Goal: Information Seeking & Learning: Learn about a topic

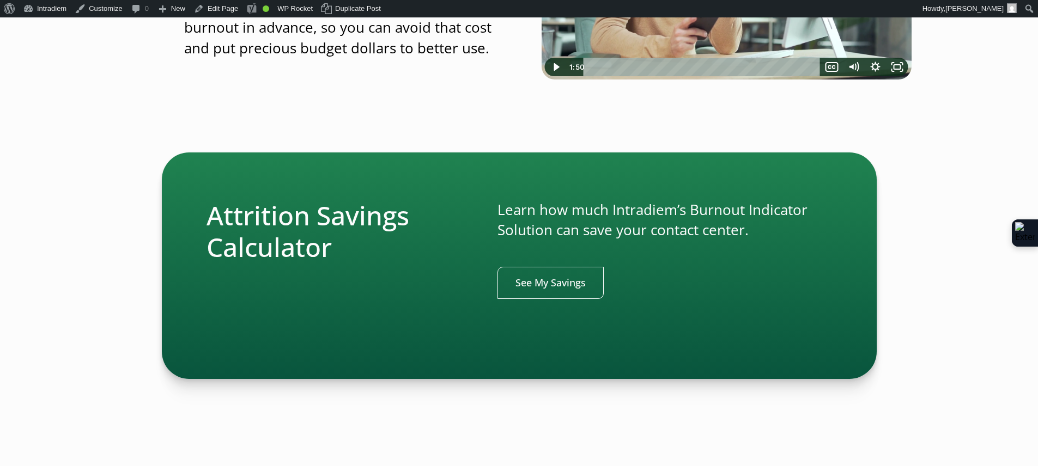
scroll to position [319, 0]
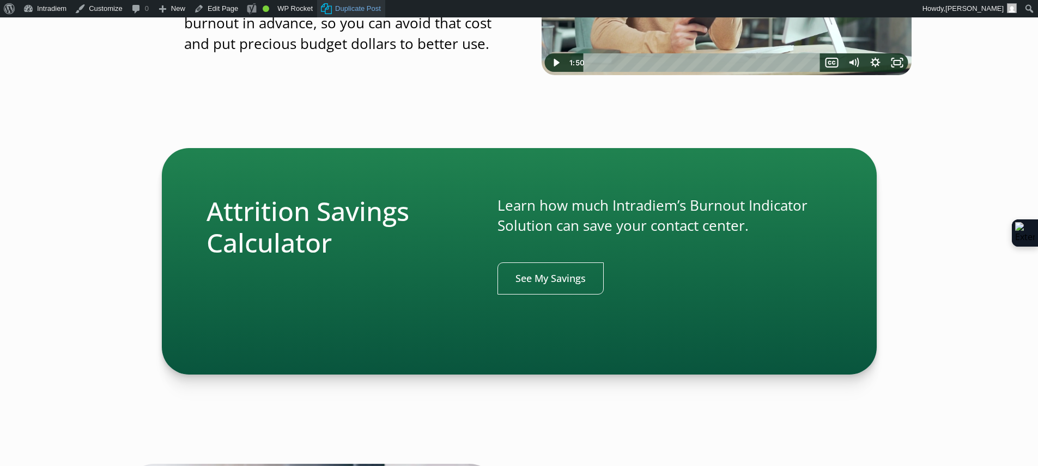
scroll to position [450, 0]
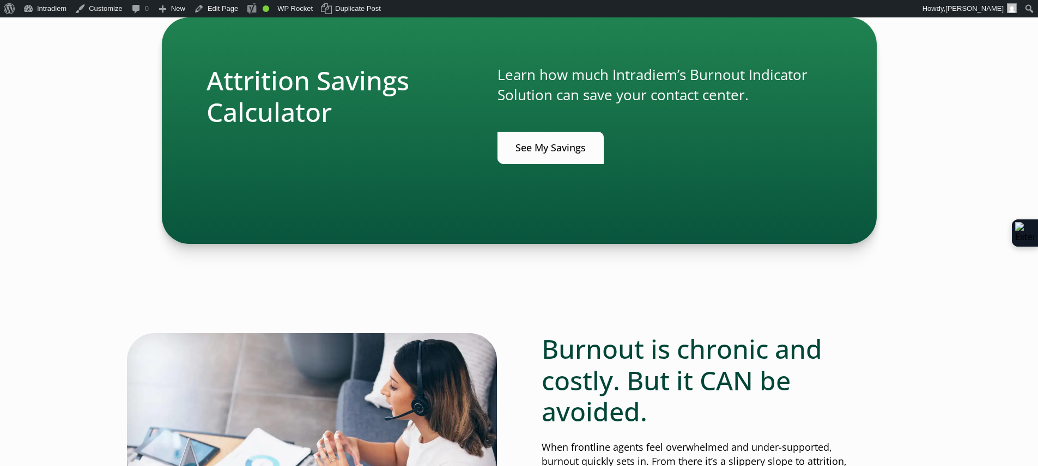
click at [552, 135] on link "See My Savings" at bounding box center [550, 148] width 106 height 32
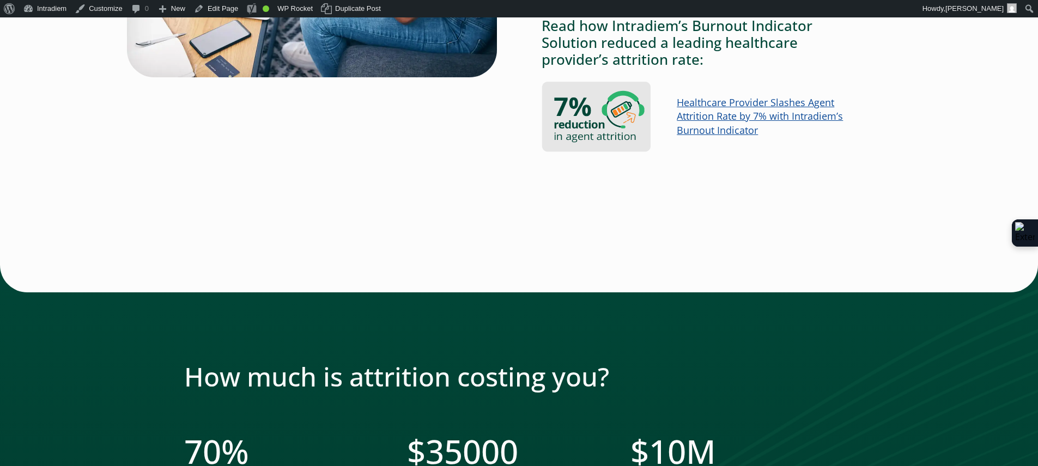
scroll to position [1164, 0]
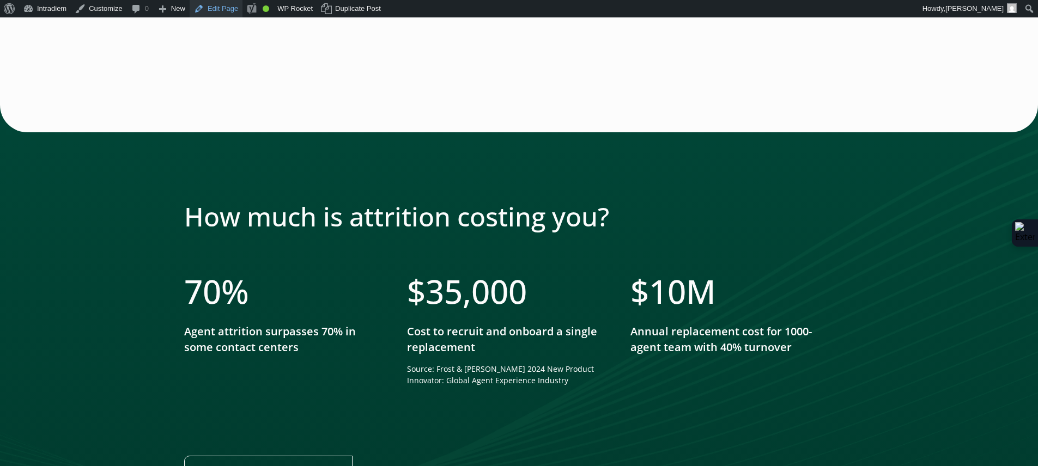
click at [218, 9] on link "Edit Page" at bounding box center [216, 8] width 53 height 17
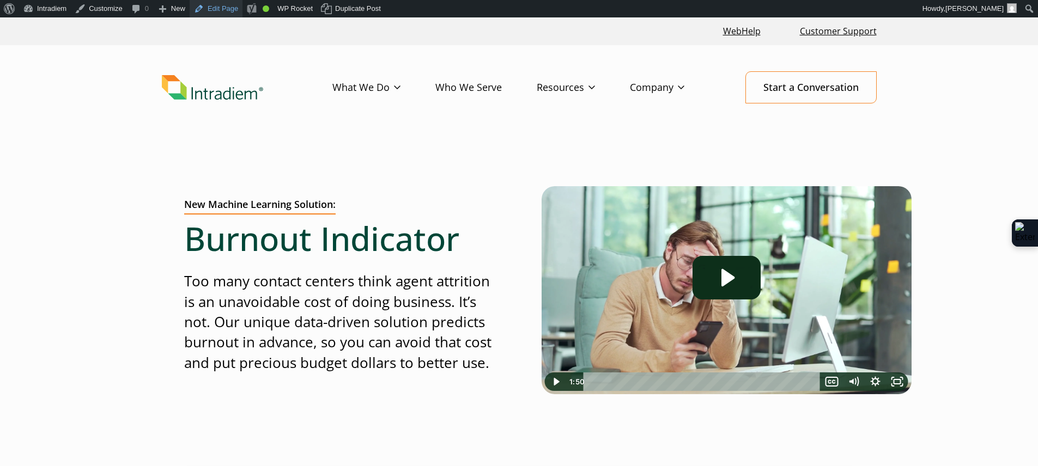
click at [207, 7] on link "Edit Page" at bounding box center [216, 8] width 53 height 17
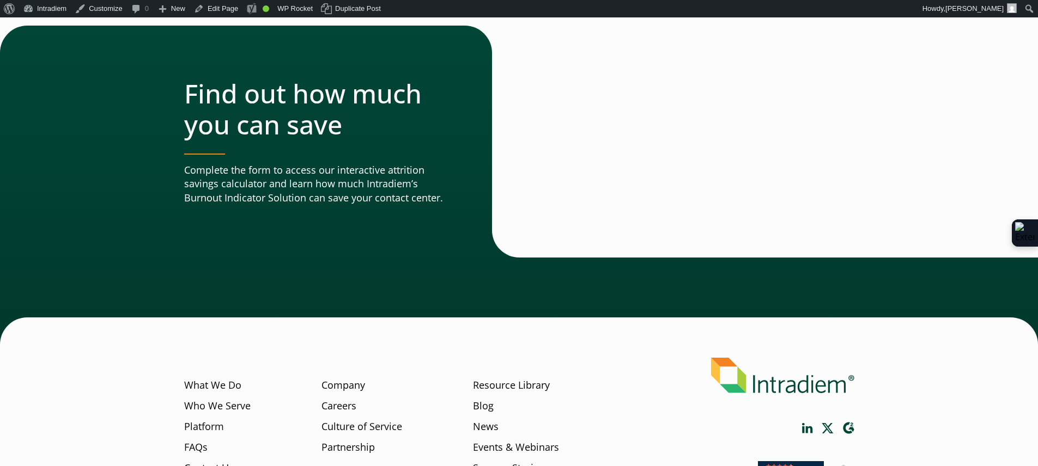
scroll to position [3247, 0]
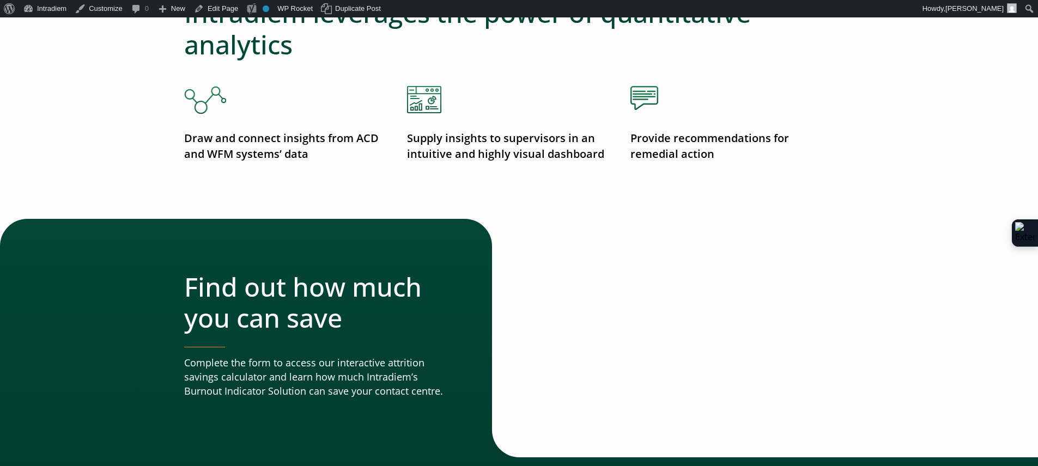
scroll to position [3131, 0]
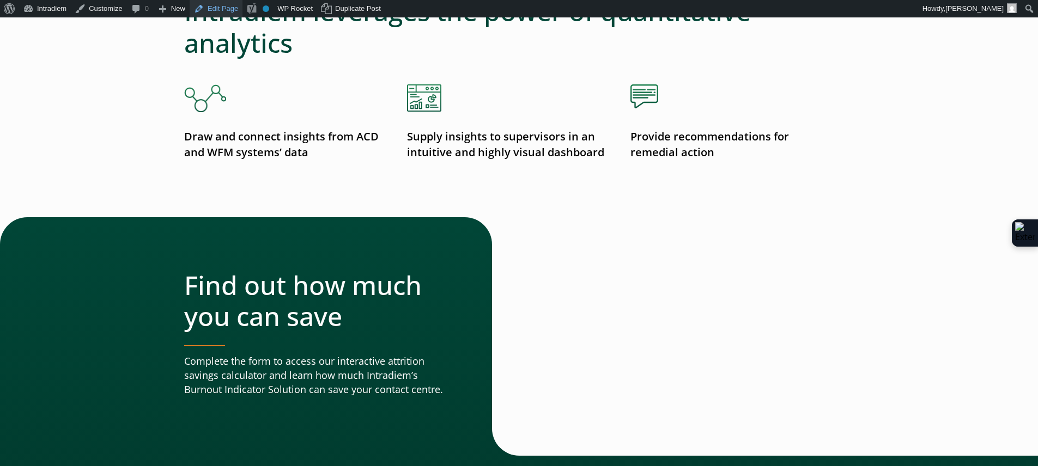
click at [232, 11] on link "Edit Page" at bounding box center [216, 8] width 53 height 17
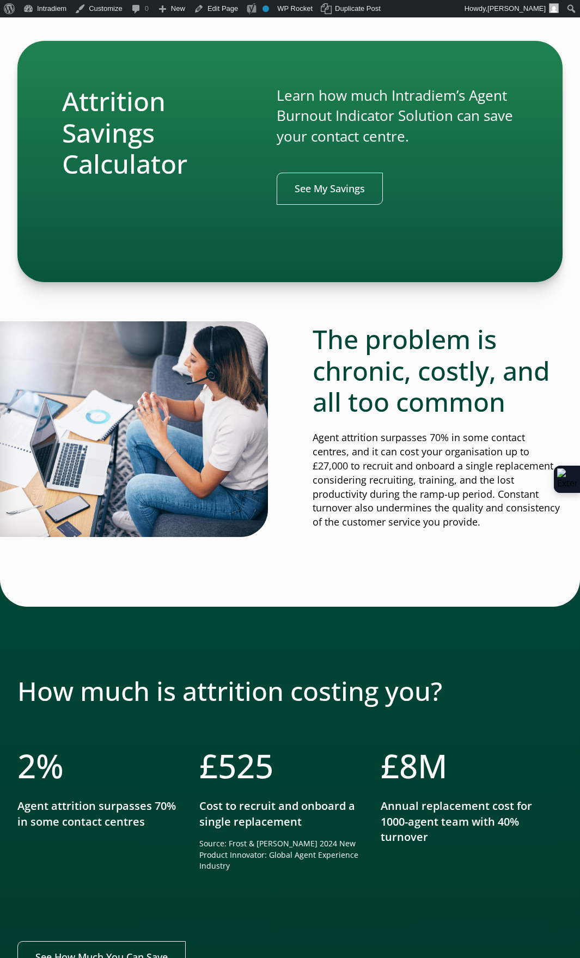
scroll to position [555, 0]
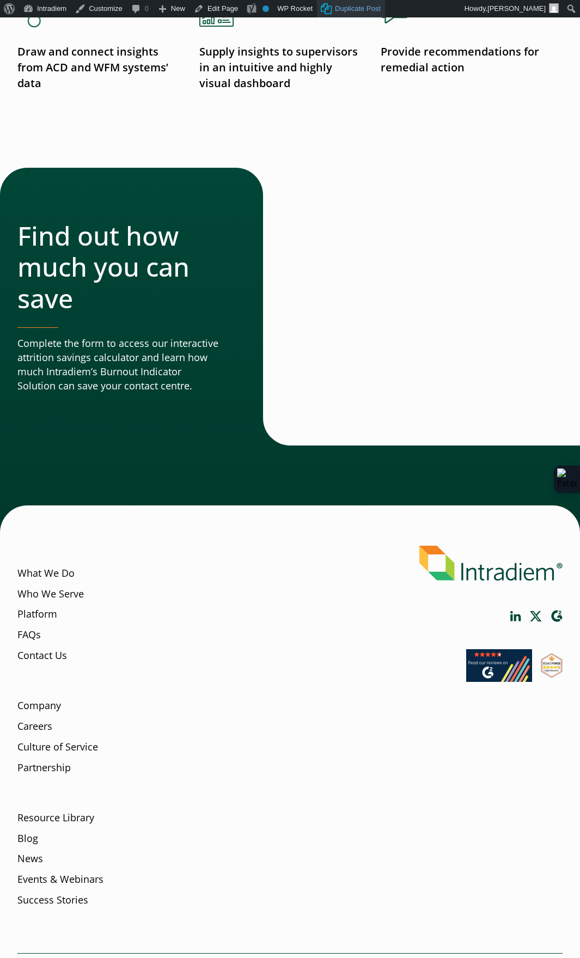
scroll to position [3365, 0]
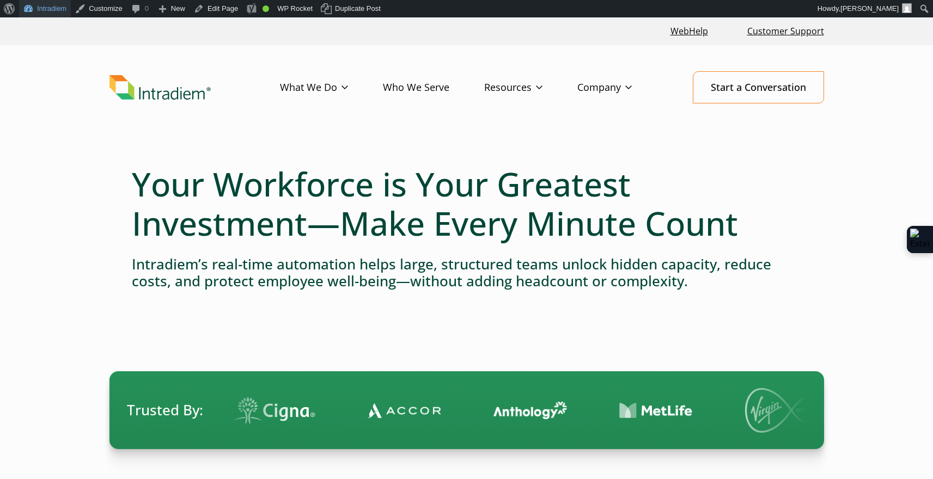
click at [60, 12] on link "Intradiem" at bounding box center [45, 8] width 52 height 17
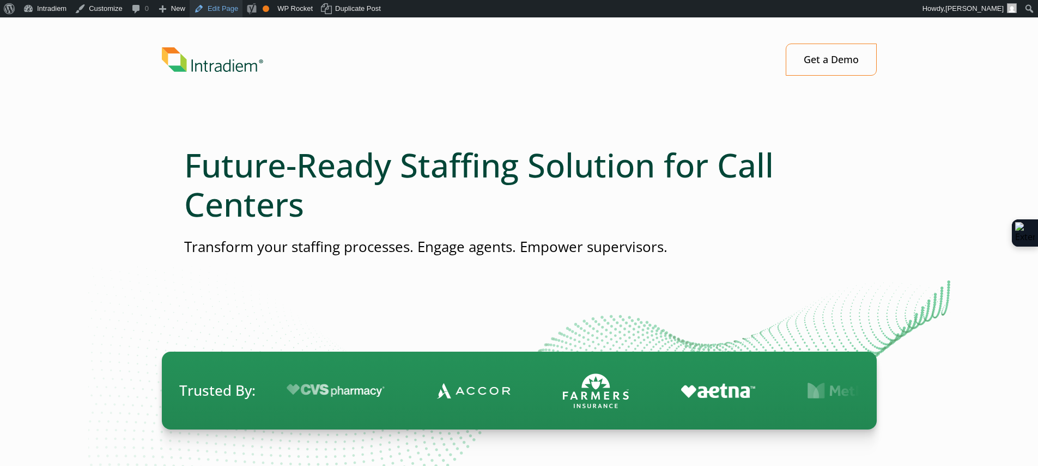
click at [233, 9] on link "Edit Page" at bounding box center [216, 8] width 53 height 17
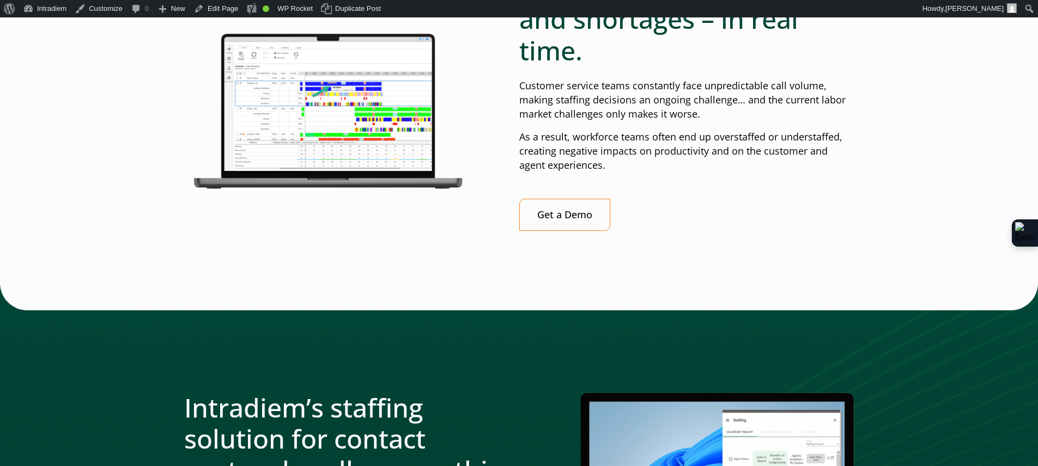
scroll to position [766, 0]
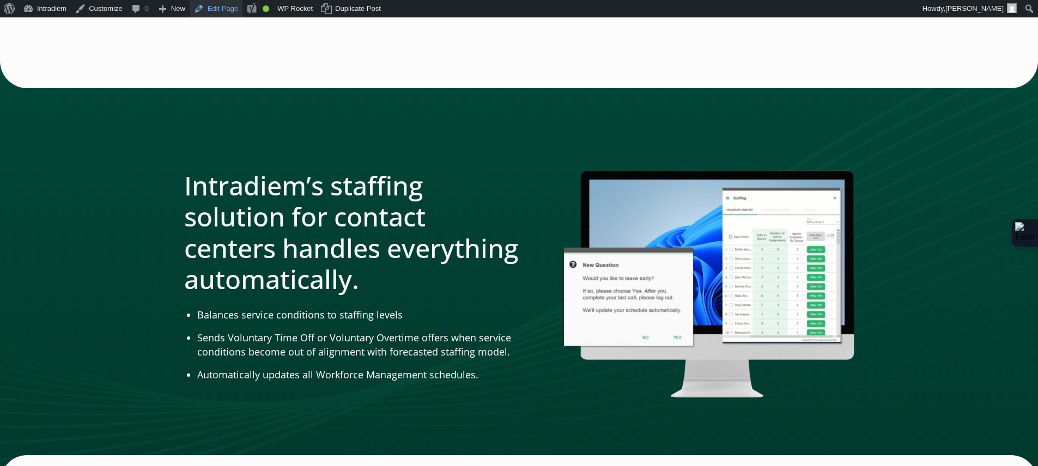
click at [223, 9] on link "Edit Page" at bounding box center [216, 8] width 53 height 17
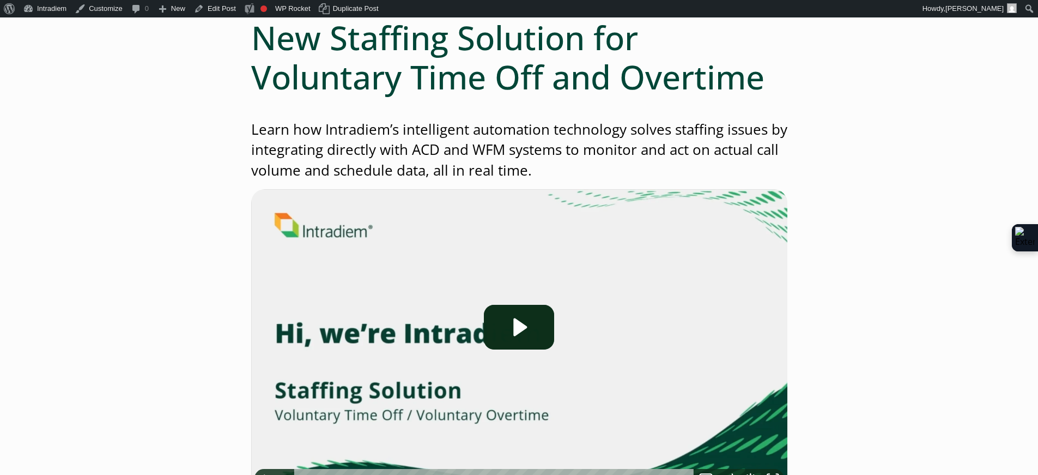
scroll to position [145, 0]
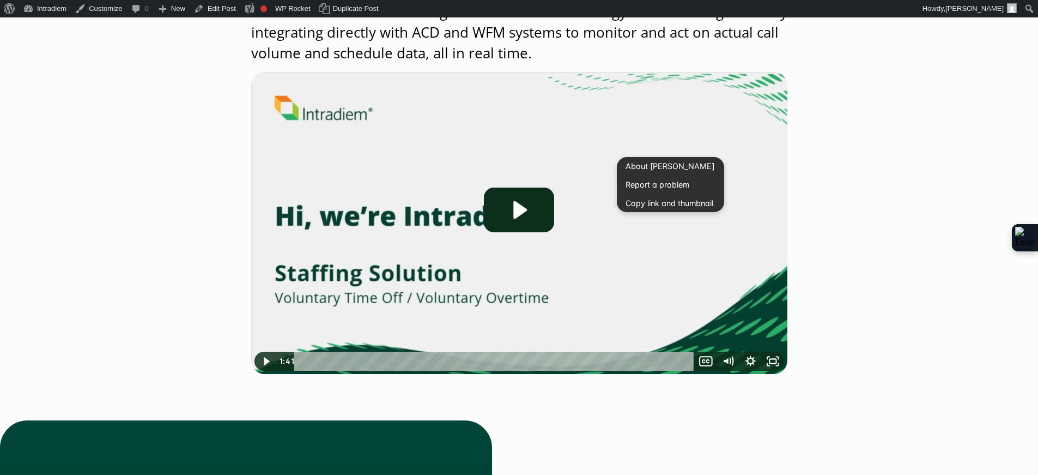
scroll to position [153, 0]
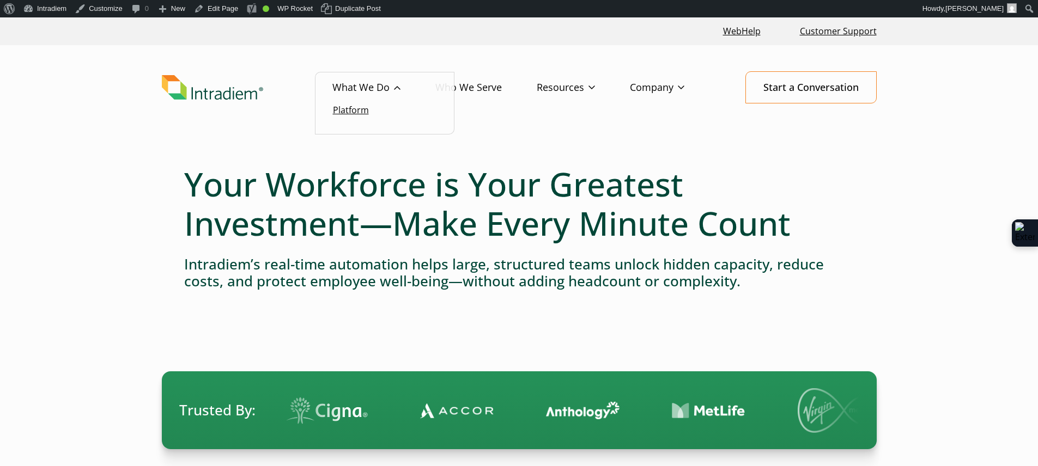
click at [359, 106] on link "Platform" at bounding box center [351, 110] width 36 height 12
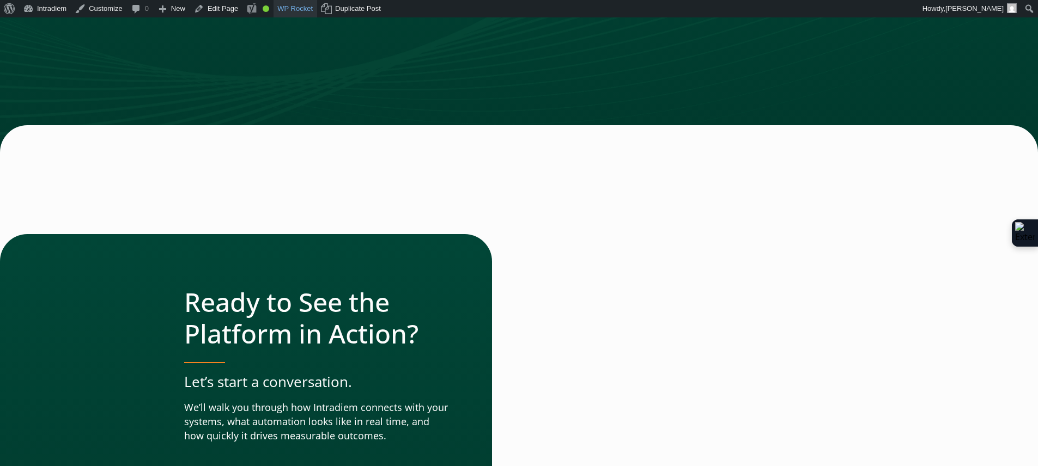
scroll to position [3497, 0]
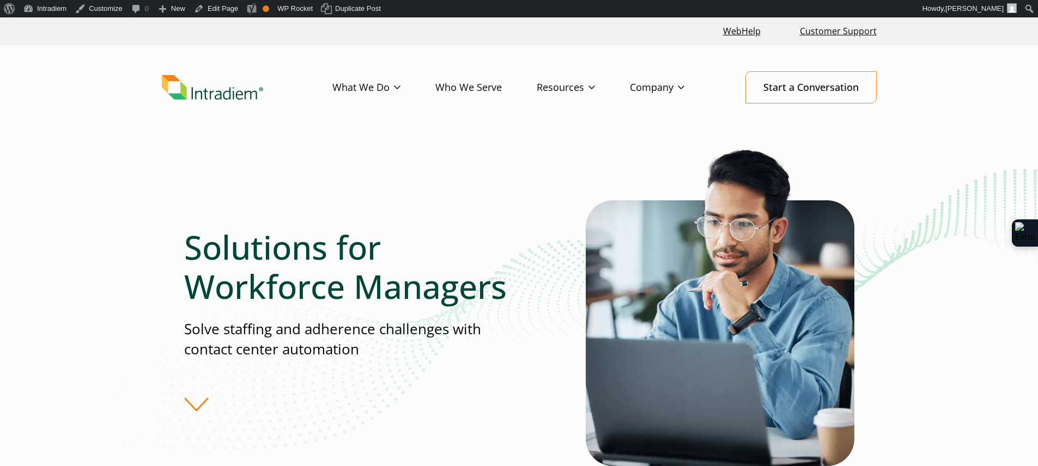
scroll to position [2, 0]
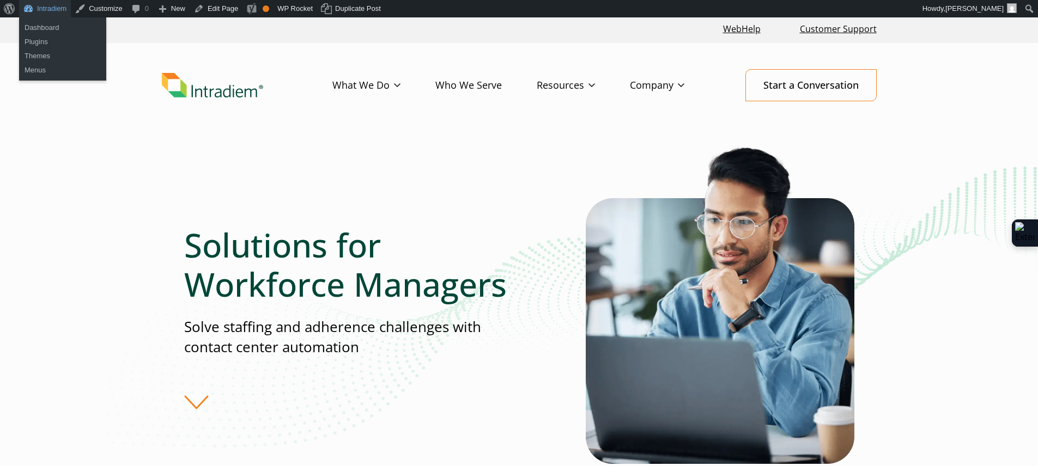
click at [46, 5] on link "Intradiem" at bounding box center [45, 8] width 52 height 17
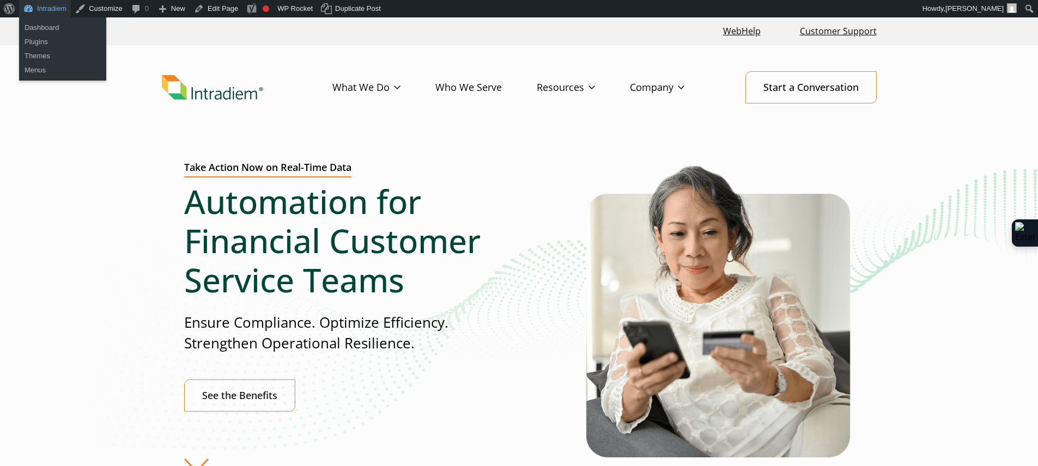
click at [47, 9] on link "Intradiem" at bounding box center [45, 8] width 52 height 17
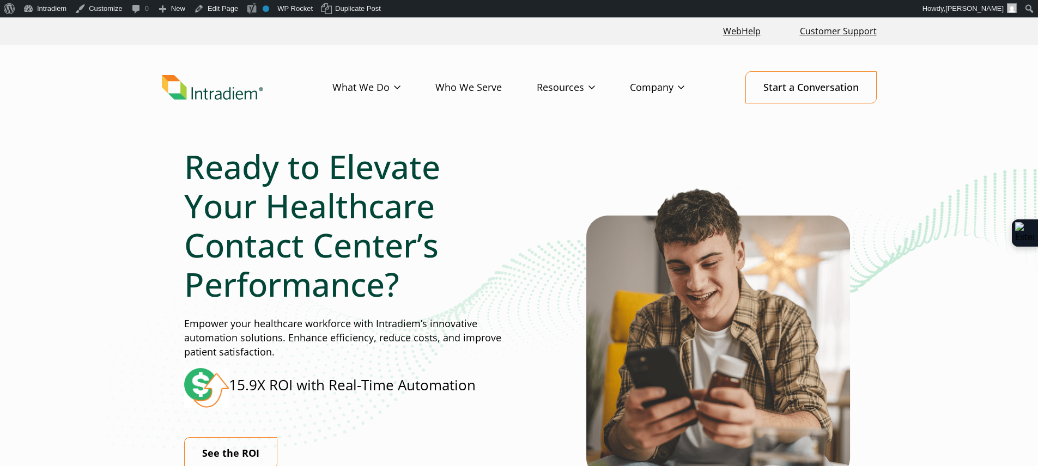
click at [536, 259] on div "Ready to Elevate Your Healthcare Contact Center’s Performance? Empower your hea…" at bounding box center [385, 339] width 402 height 384
click at [227, 9] on link "Edit Page" at bounding box center [216, 8] width 53 height 17
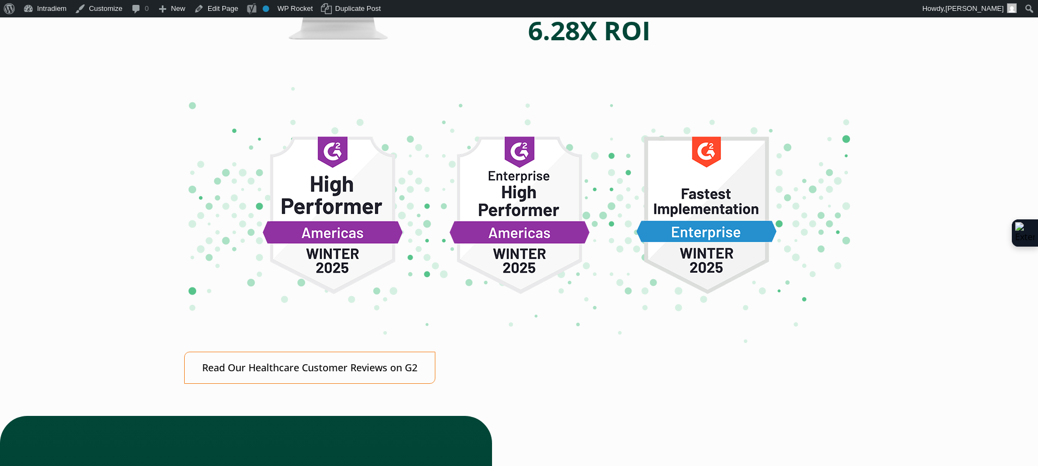
scroll to position [4508, 0]
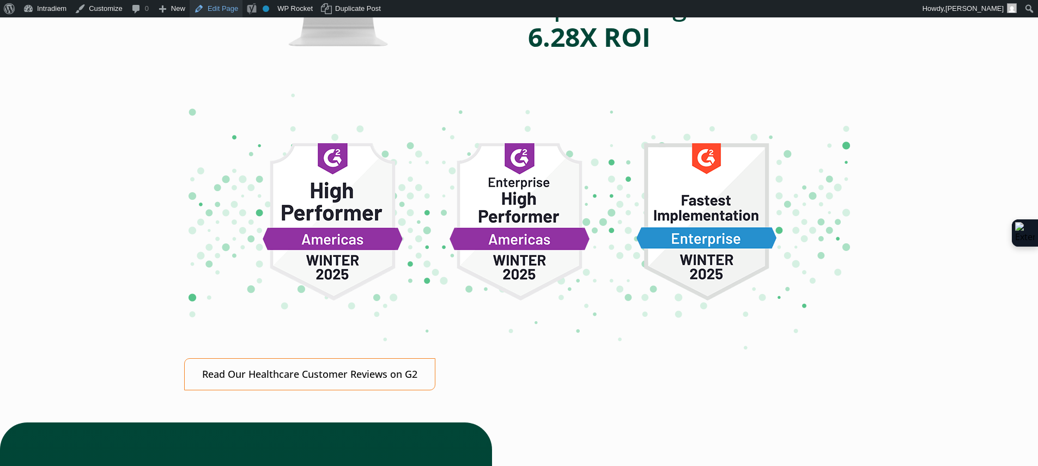
click at [234, 11] on link "Edit Page" at bounding box center [216, 8] width 53 height 17
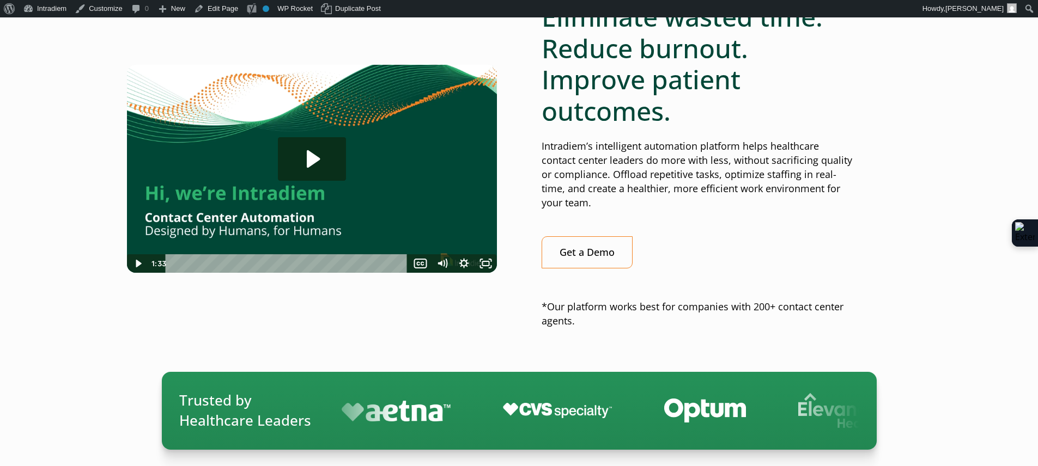
scroll to position [761, 0]
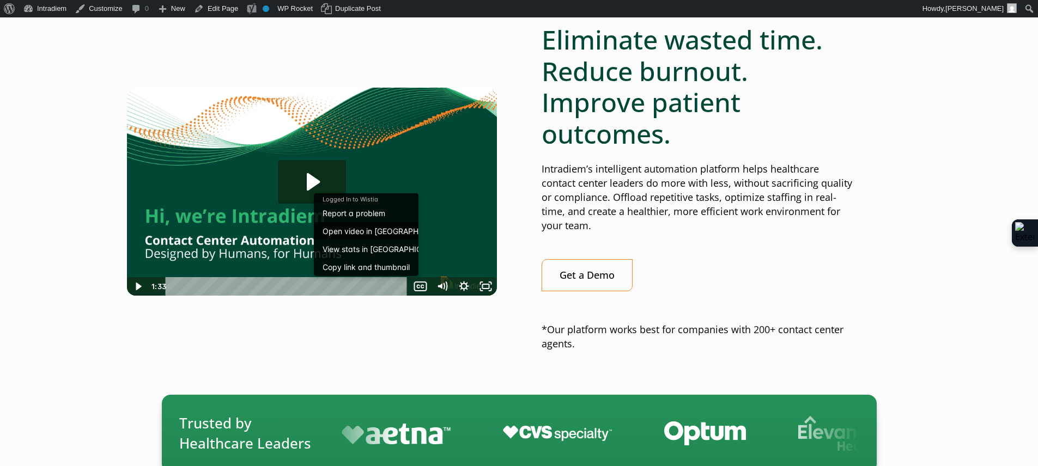
click at [378, 230] on link "Open video in [GEOGRAPHIC_DATA]" at bounding box center [366, 231] width 105 height 18
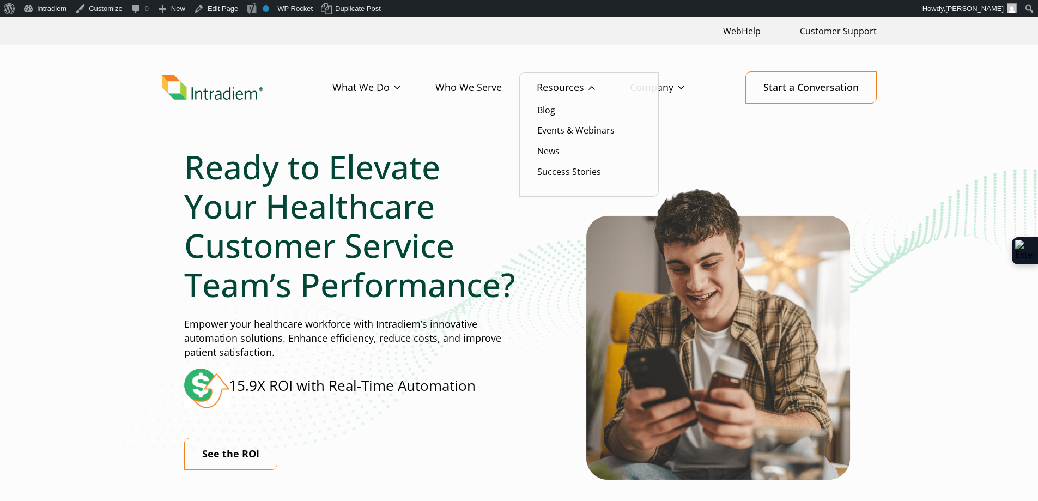
click at [575, 122] on ul "Blog Events & Webinars News Success Stories" at bounding box center [588, 134] width 139 height 125
click at [576, 127] on link "Events & Webinars" at bounding box center [575, 130] width 77 height 12
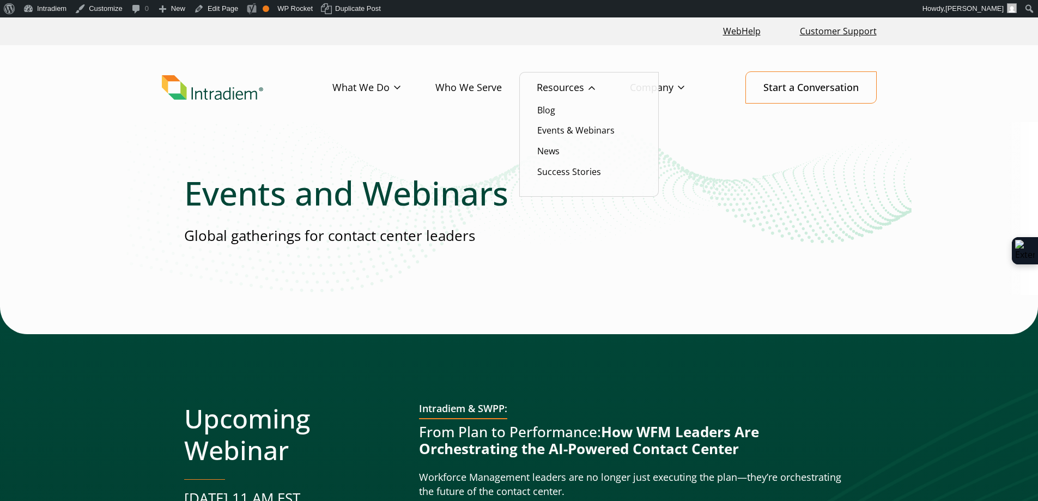
click at [561, 89] on link "Resources" at bounding box center [583, 88] width 93 height 32
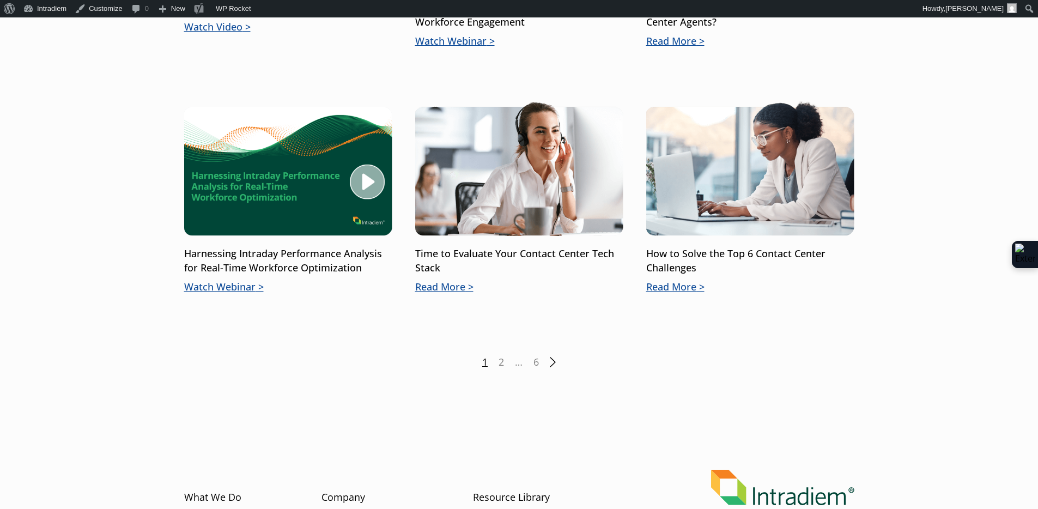
scroll to position [1625, 0]
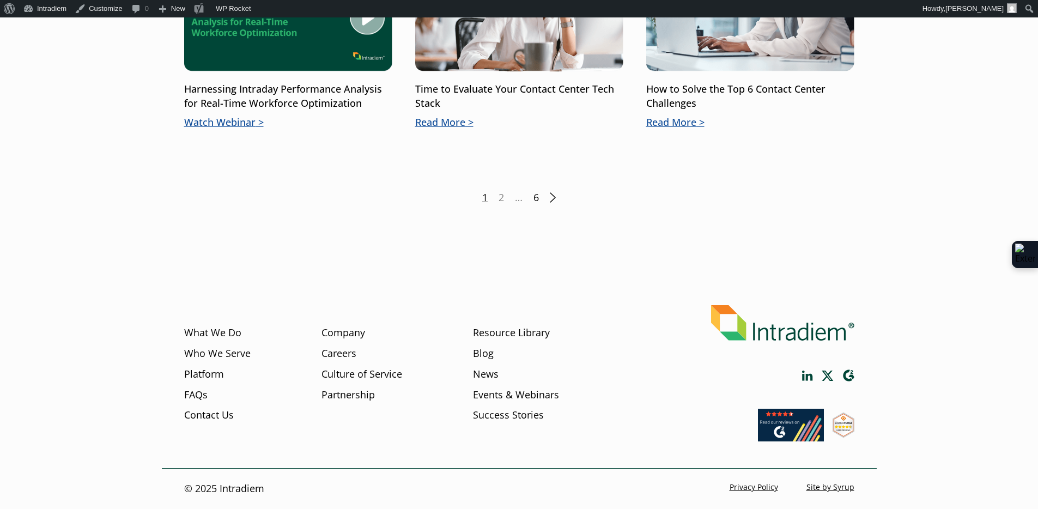
click at [538, 197] on link "6" at bounding box center [535, 198] width 5 height 14
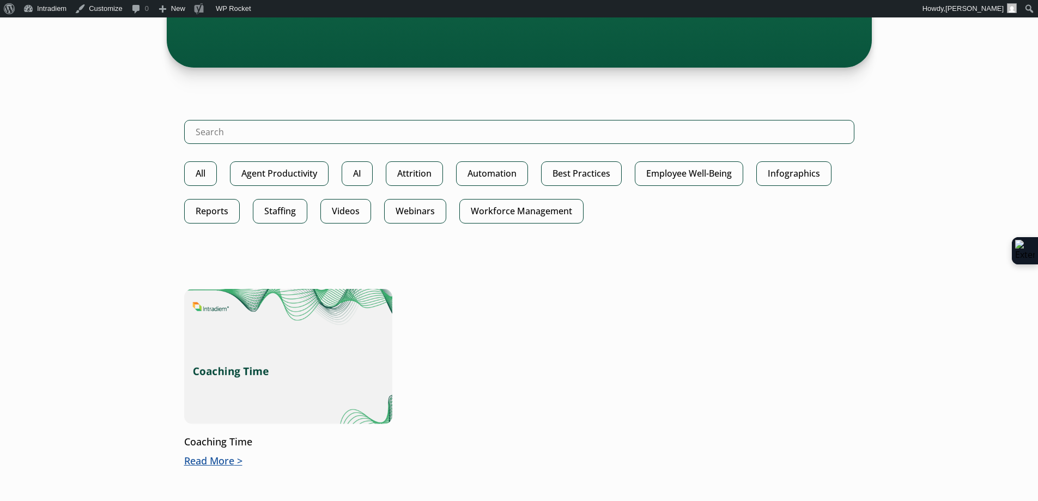
scroll to position [573, 0]
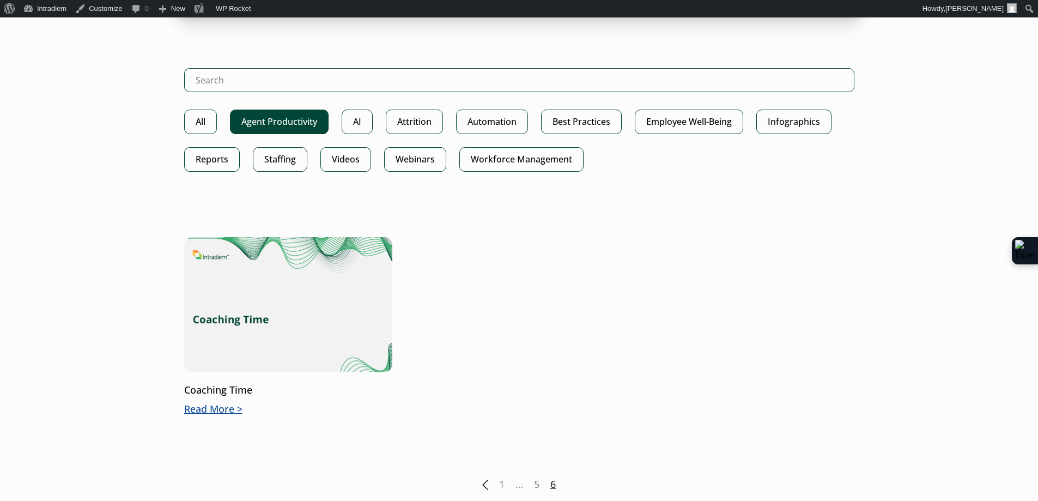
click at [297, 122] on link "Agent Productivity" at bounding box center [279, 122] width 99 height 25
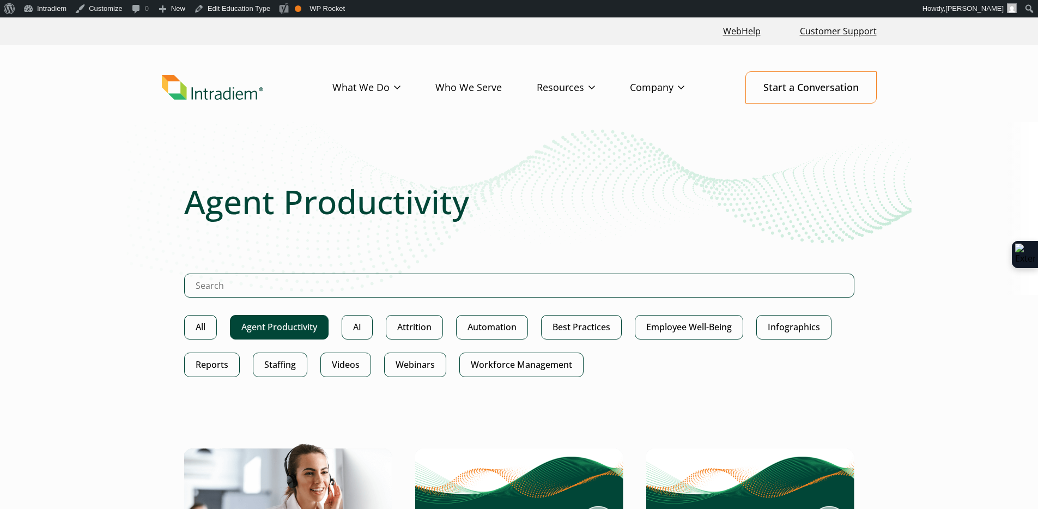
scroll to position [333, 0]
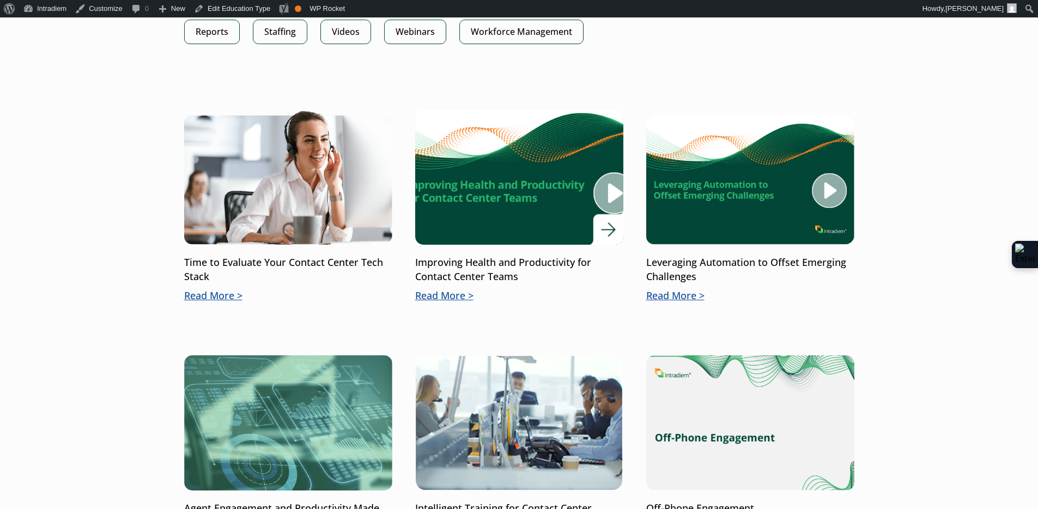
click at [448, 290] on p "Read More" at bounding box center [519, 296] width 208 height 14
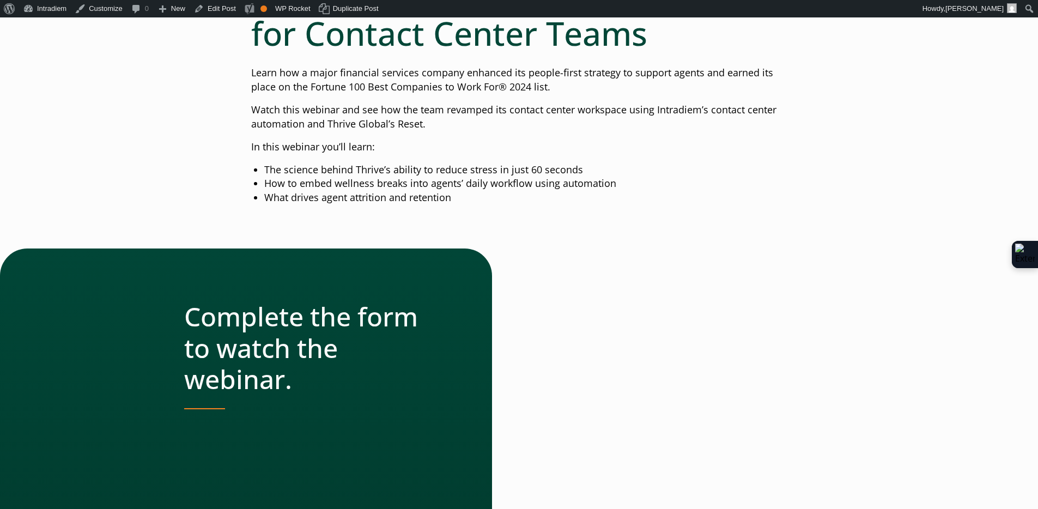
scroll to position [325, 0]
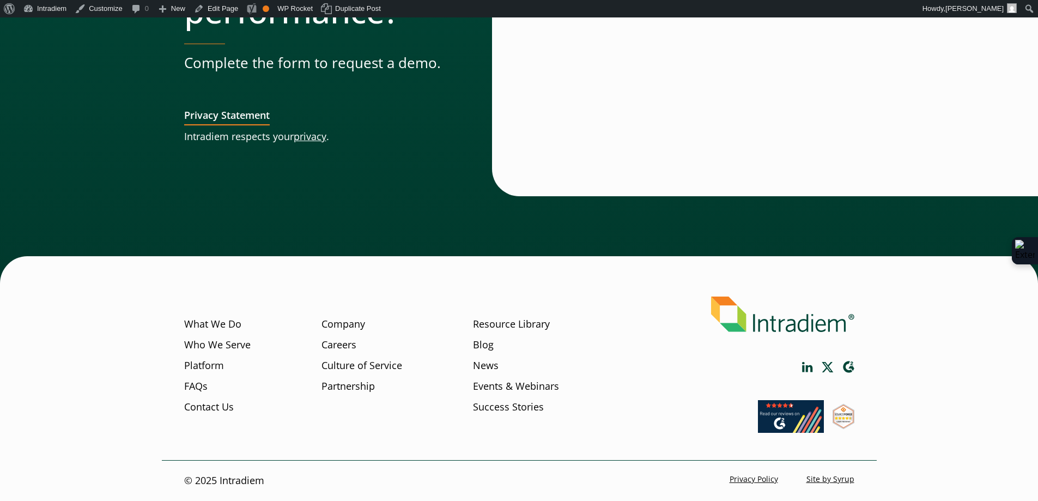
scroll to position [3211, 0]
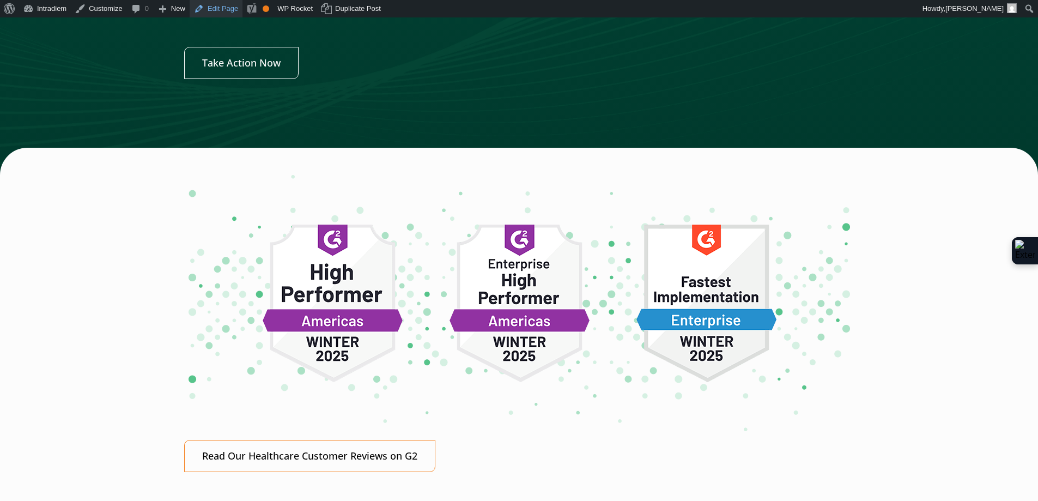
click at [209, 9] on link "Edit Page" at bounding box center [216, 8] width 53 height 17
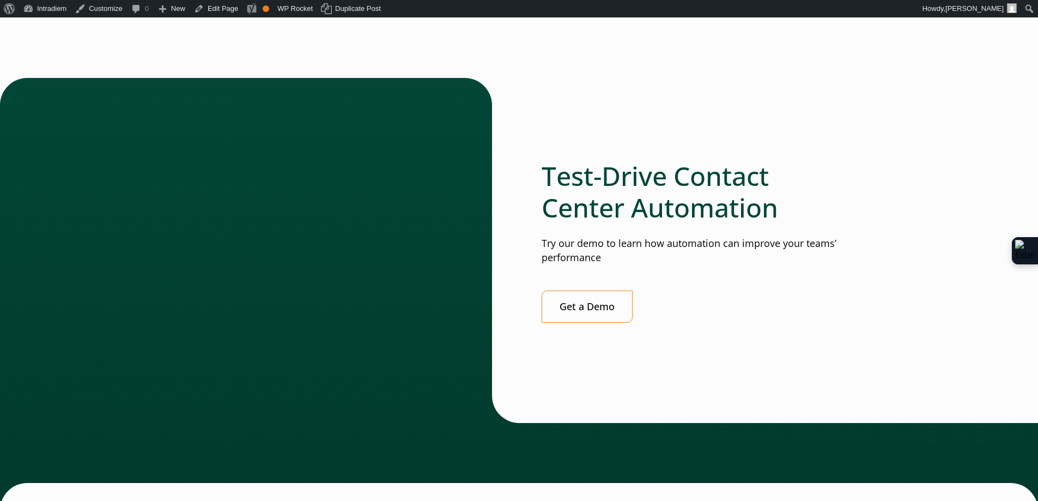
scroll to position [2831, 0]
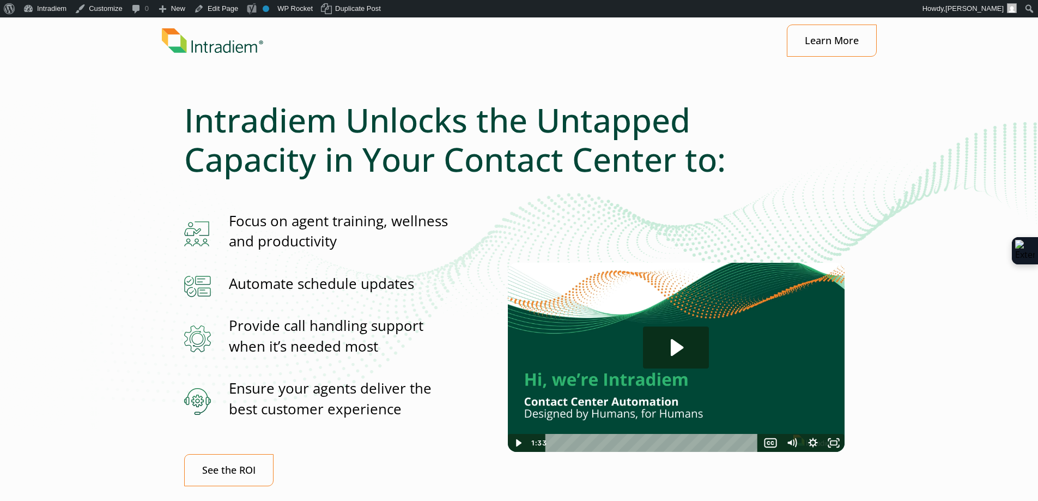
scroll to position [10, 0]
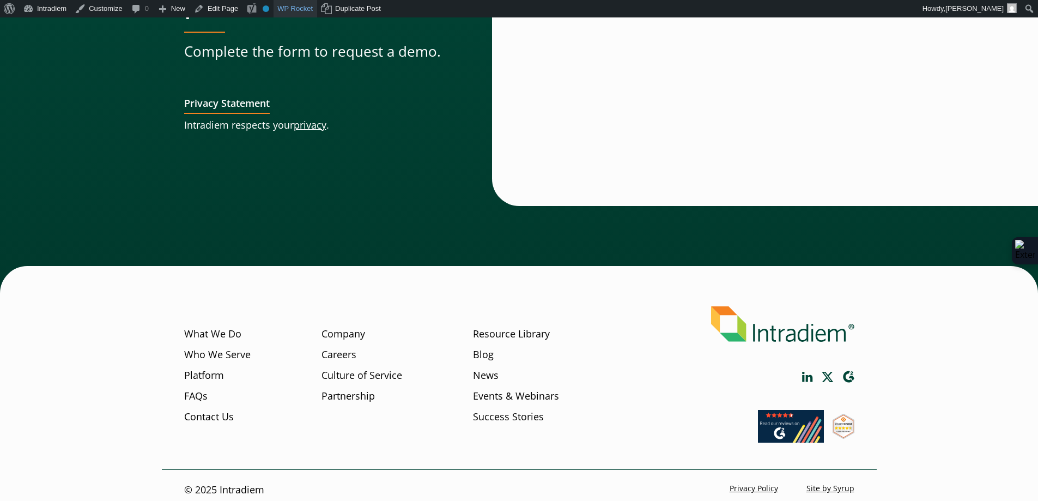
scroll to position [5097, 0]
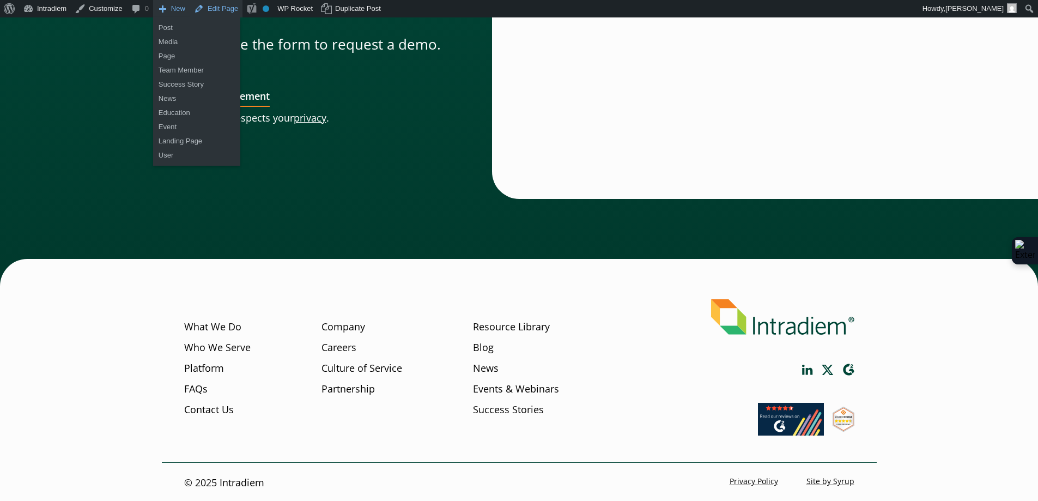
click at [223, 7] on link "Edit Page" at bounding box center [216, 8] width 53 height 17
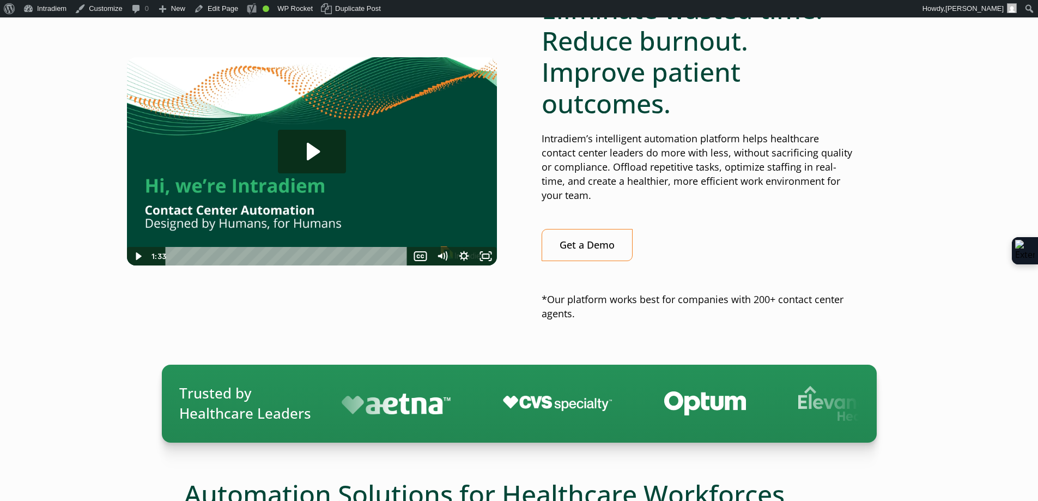
scroll to position [772, 0]
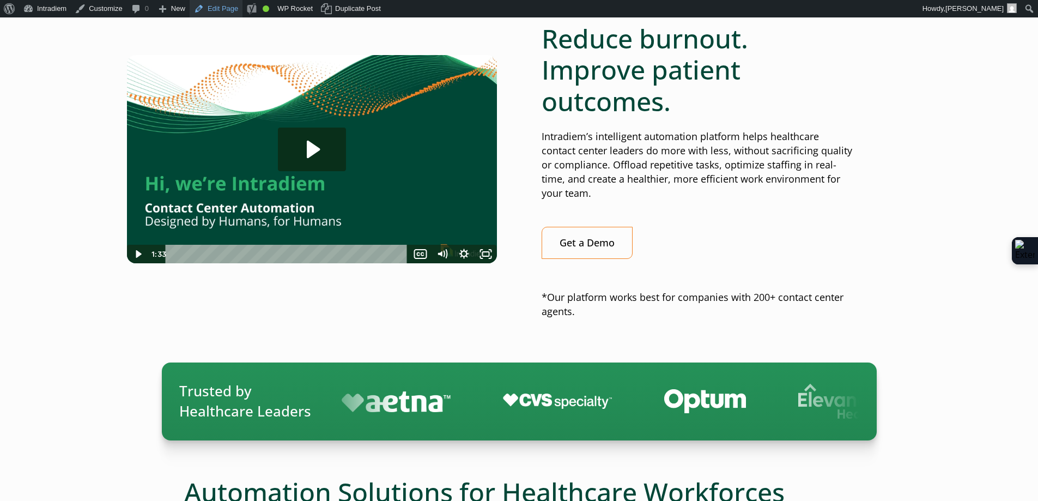
click at [226, 6] on link "Edit Page" at bounding box center [216, 8] width 53 height 17
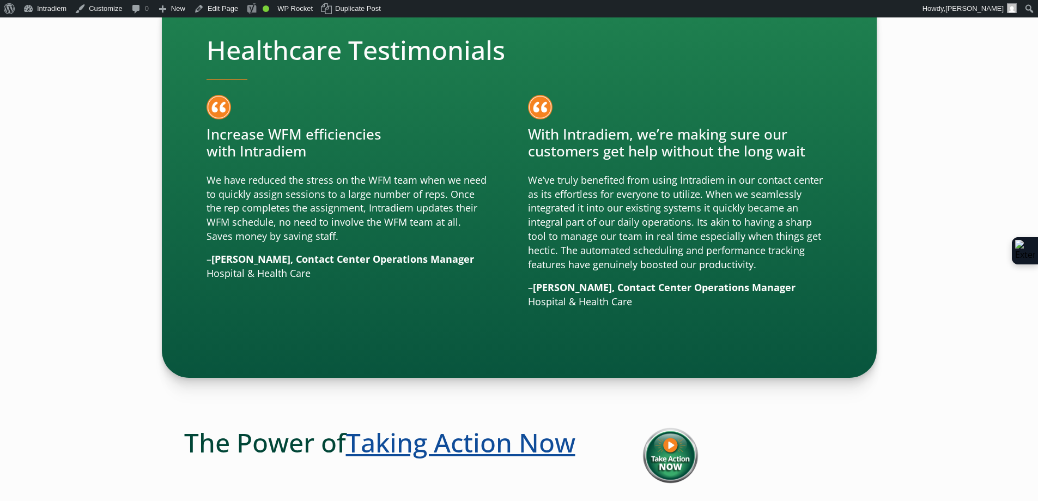
scroll to position [4065, 0]
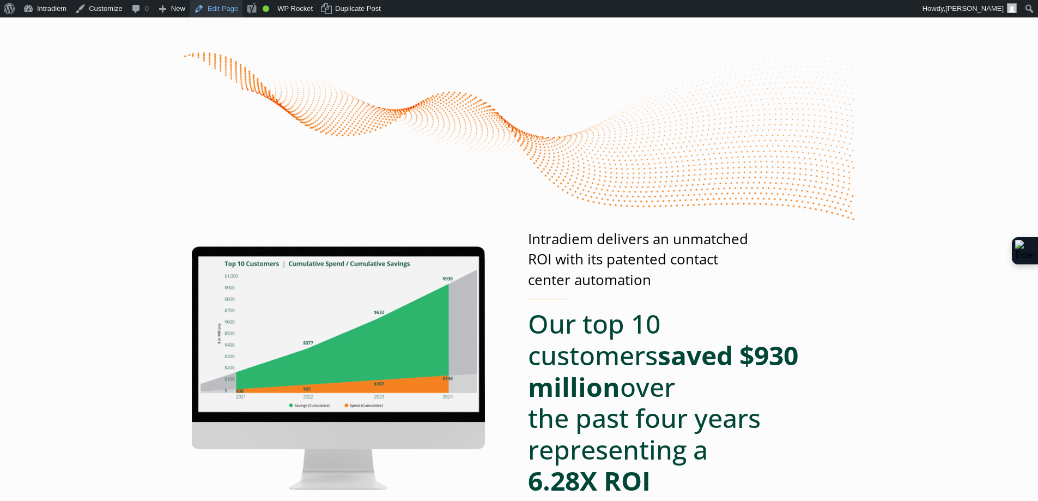
drag, startPoint x: 229, startPoint y: 10, endPoint x: 293, endPoint y: 50, distance: 75.1
click at [229, 9] on link "Edit Page" at bounding box center [216, 8] width 53 height 17
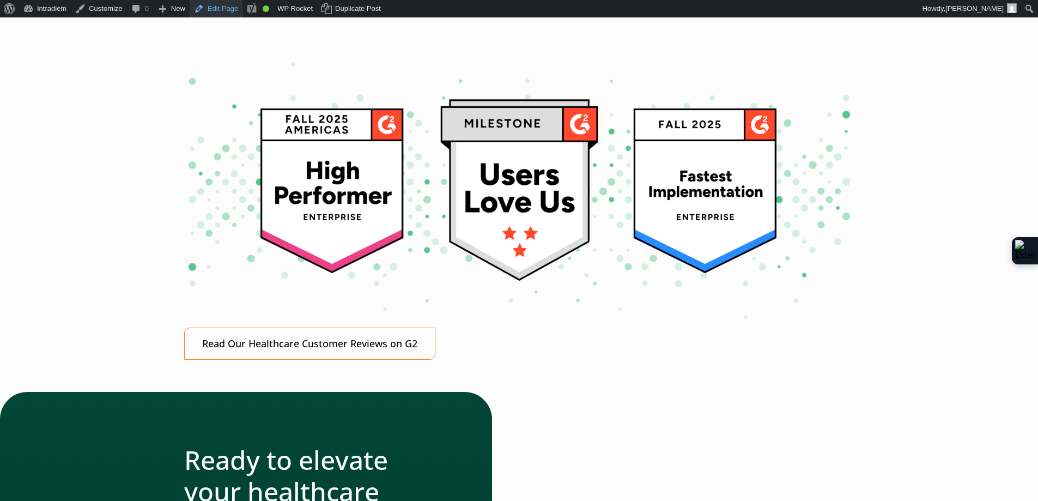
scroll to position [4527, 0]
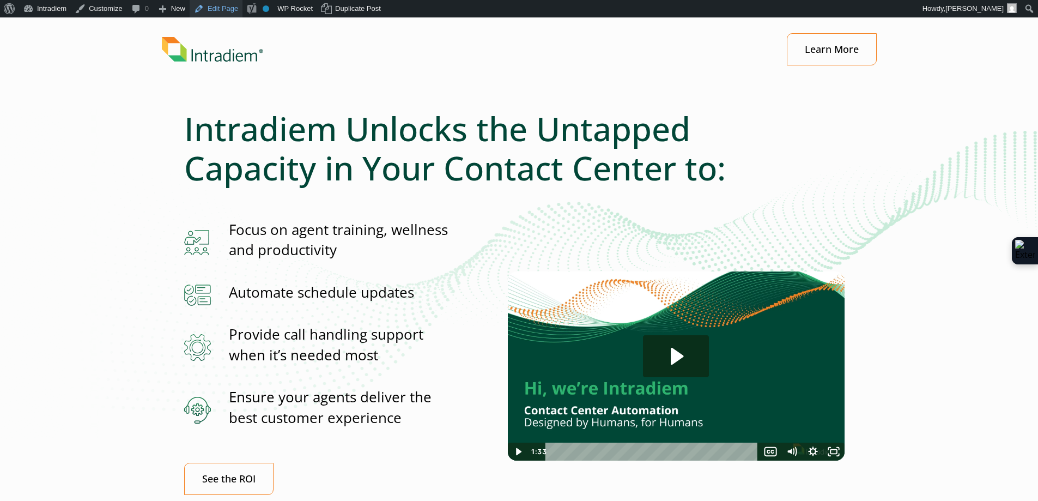
click at [222, 8] on link "Edit Page" at bounding box center [216, 8] width 53 height 17
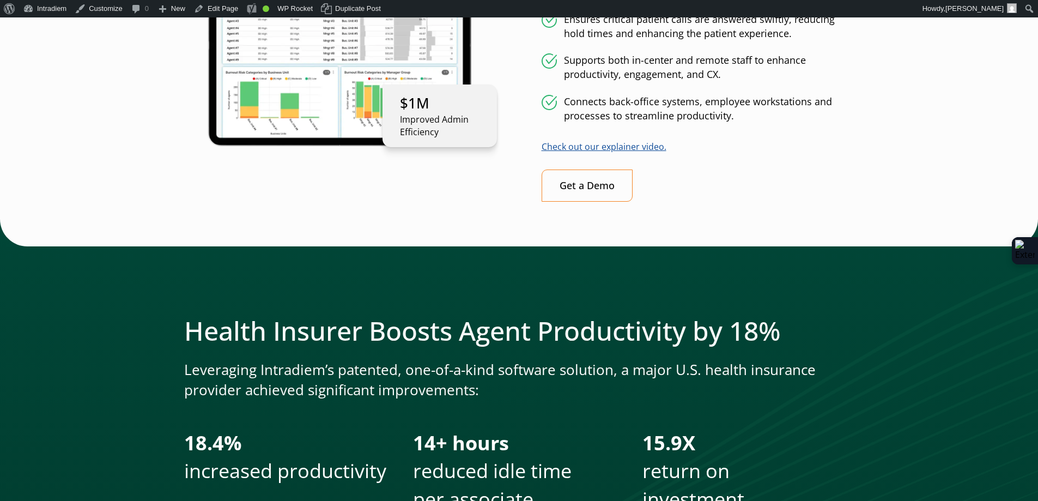
scroll to position [1425, 0]
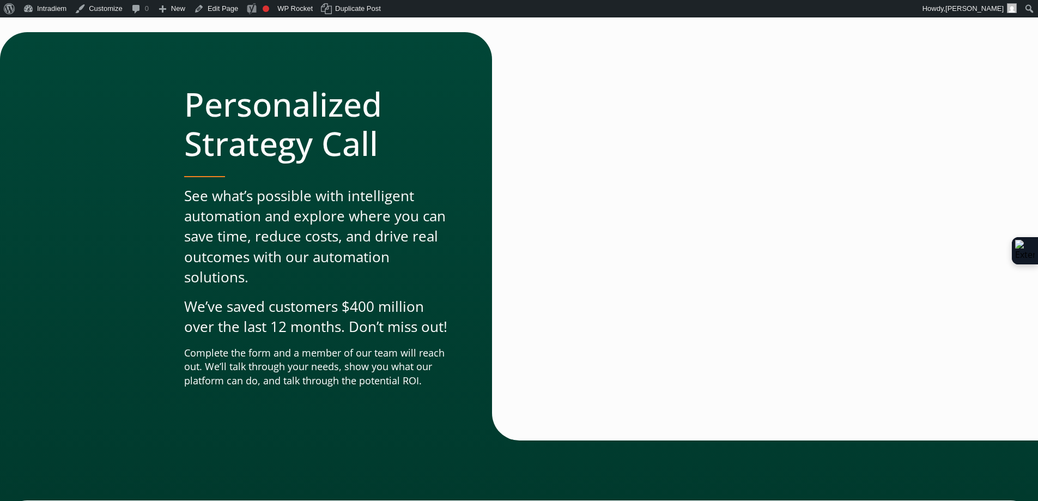
scroll to position [113, 0]
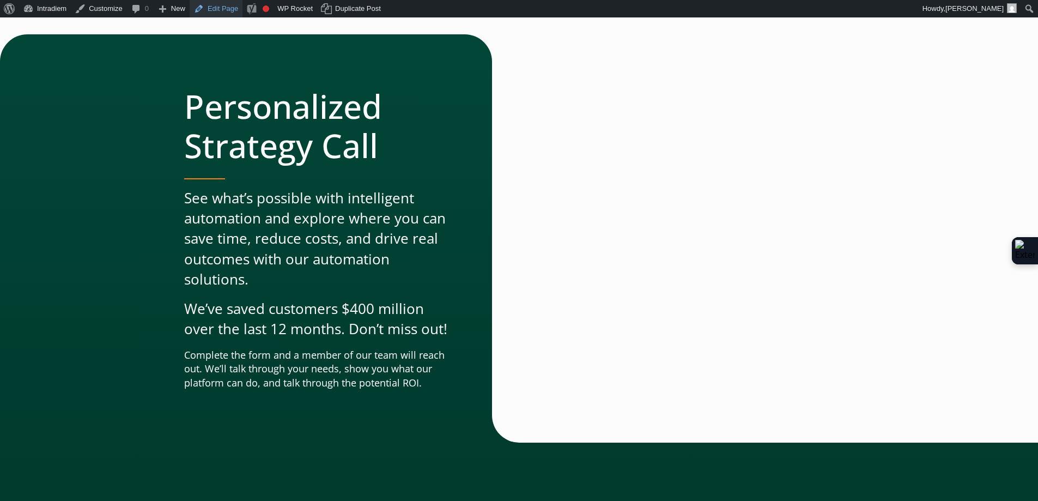
click at [234, 4] on link "Edit Page" at bounding box center [216, 8] width 53 height 17
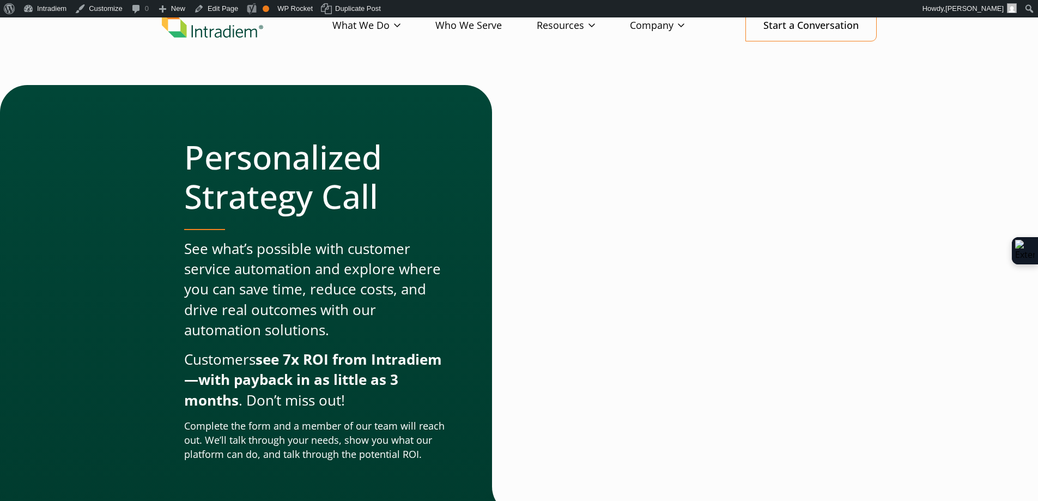
scroll to position [122, 0]
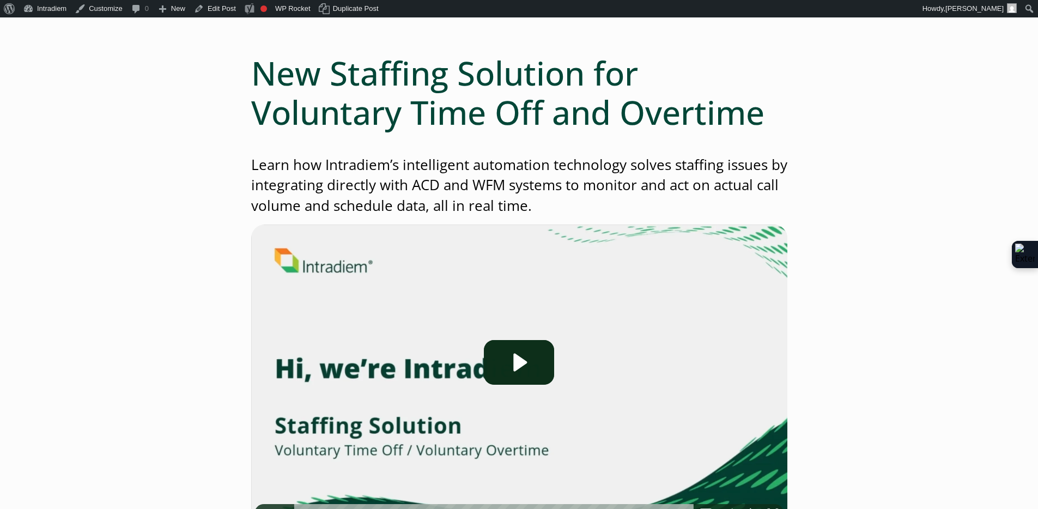
scroll to position [135, 0]
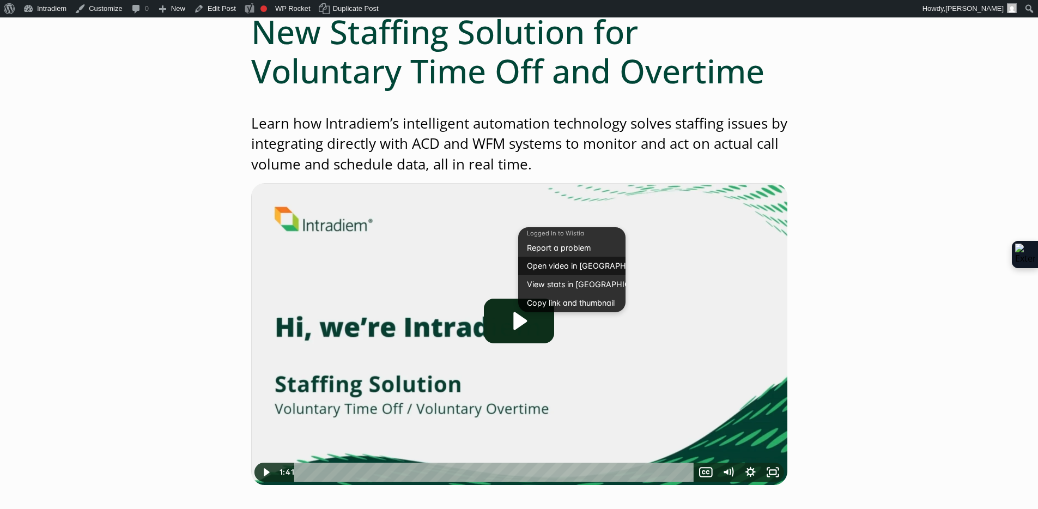
click at [575, 271] on link "Open video in Wistia" at bounding box center [571, 266] width 107 height 19
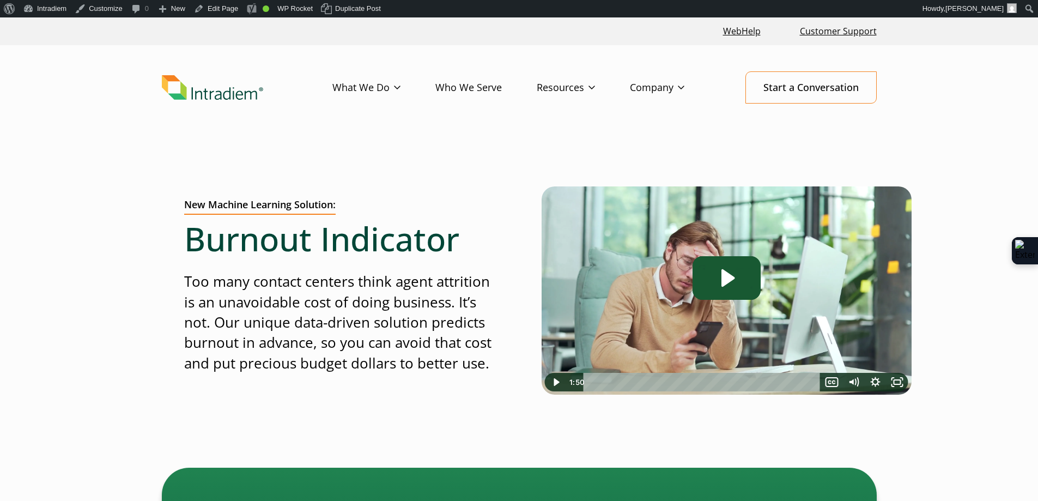
click at [728, 283] on icon "Play Video: Burnout Indicator" at bounding box center [727, 278] width 68 height 44
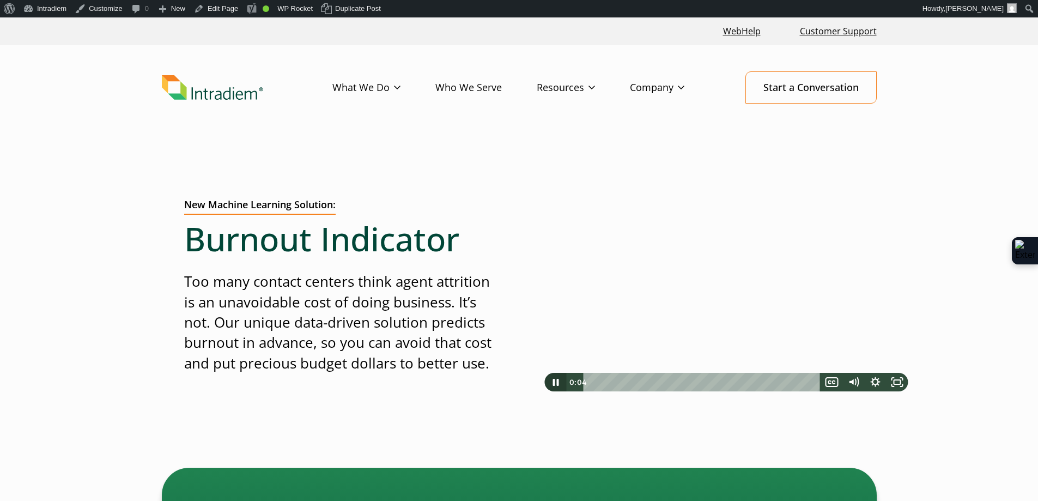
click at [559, 379] on icon "Pause" at bounding box center [555, 382] width 22 height 19
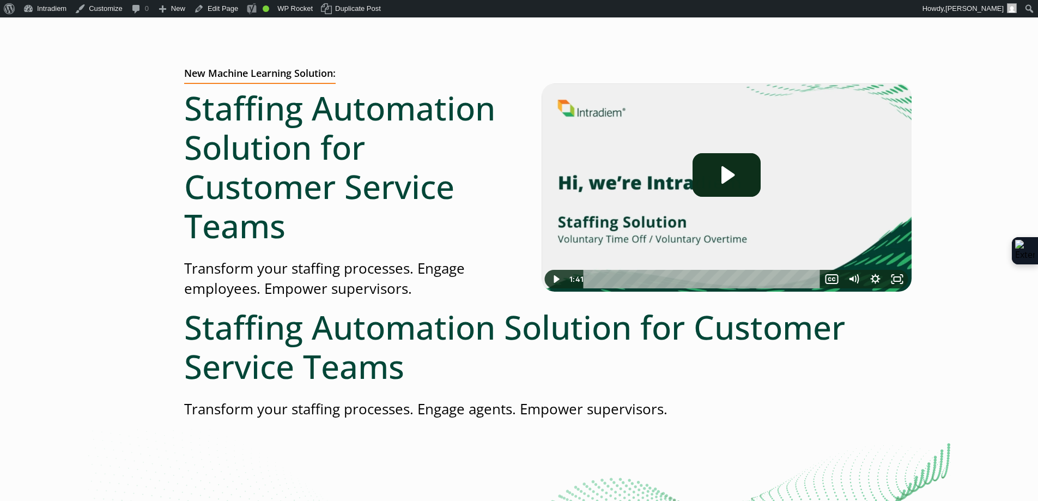
scroll to position [143, 0]
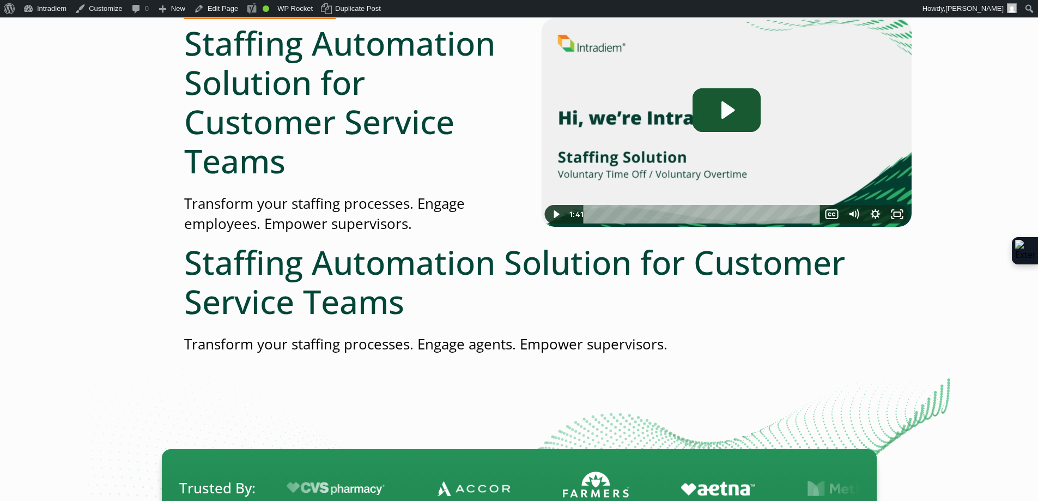
click at [728, 116] on icon "Play Video: Staffing Solution | Voluntary Time Off and Overtime" at bounding box center [727, 110] width 68 height 44
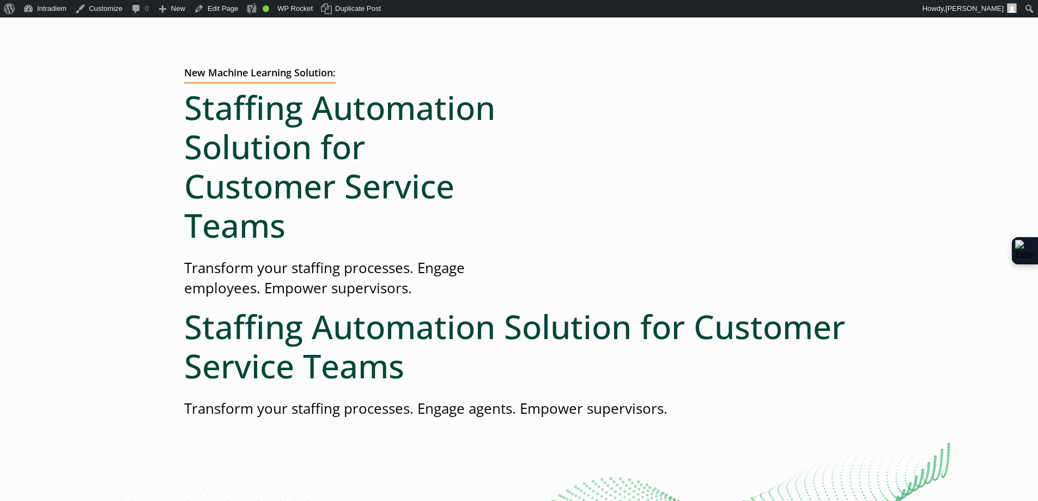
scroll to position [38, 0]
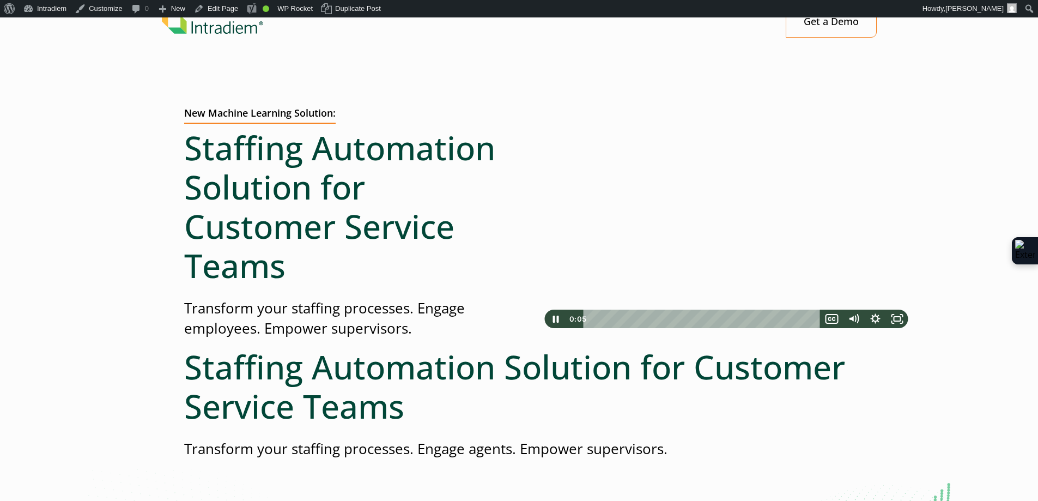
click at [719, 226] on div at bounding box center [727, 227] width 370 height 208
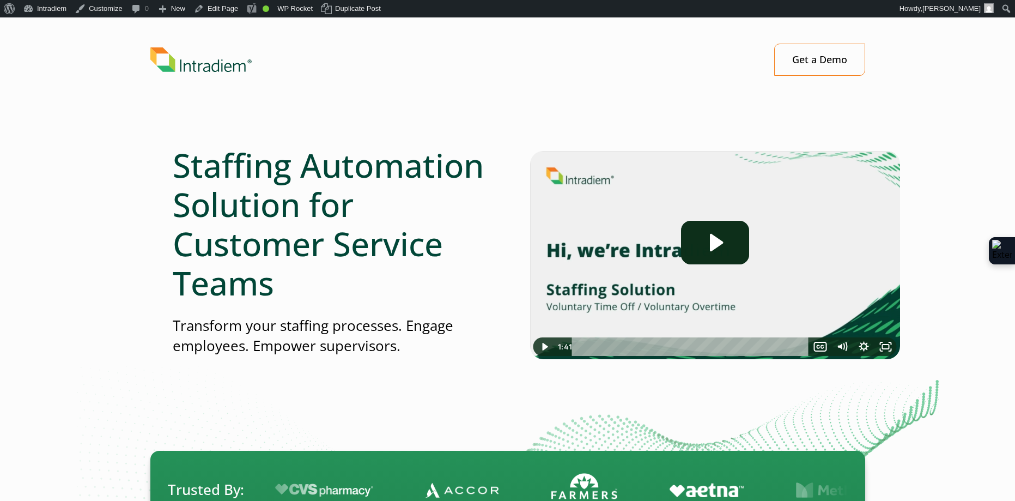
click at [750, 232] on img at bounding box center [715, 255] width 370 height 208
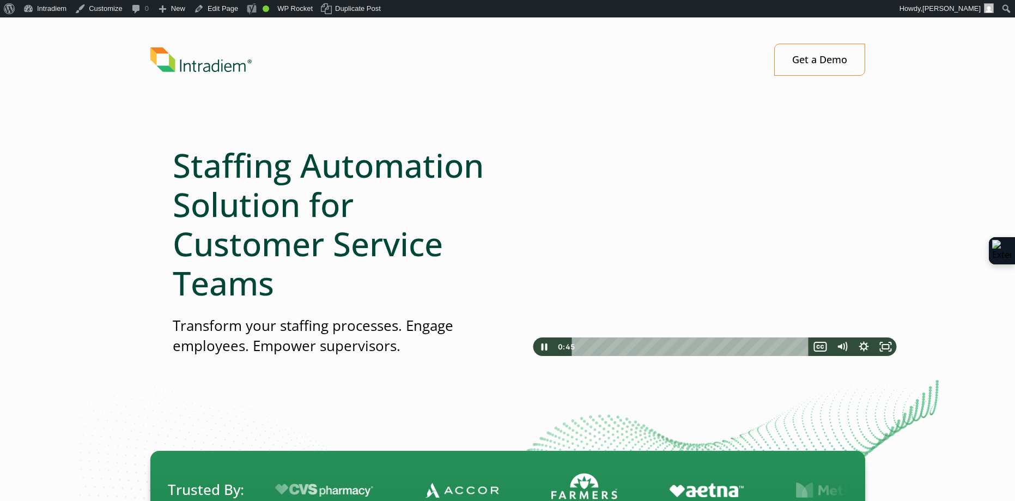
click at [781, 297] on div at bounding box center [715, 255] width 370 height 208
